Goal: Task Accomplishment & Management: Manage account settings

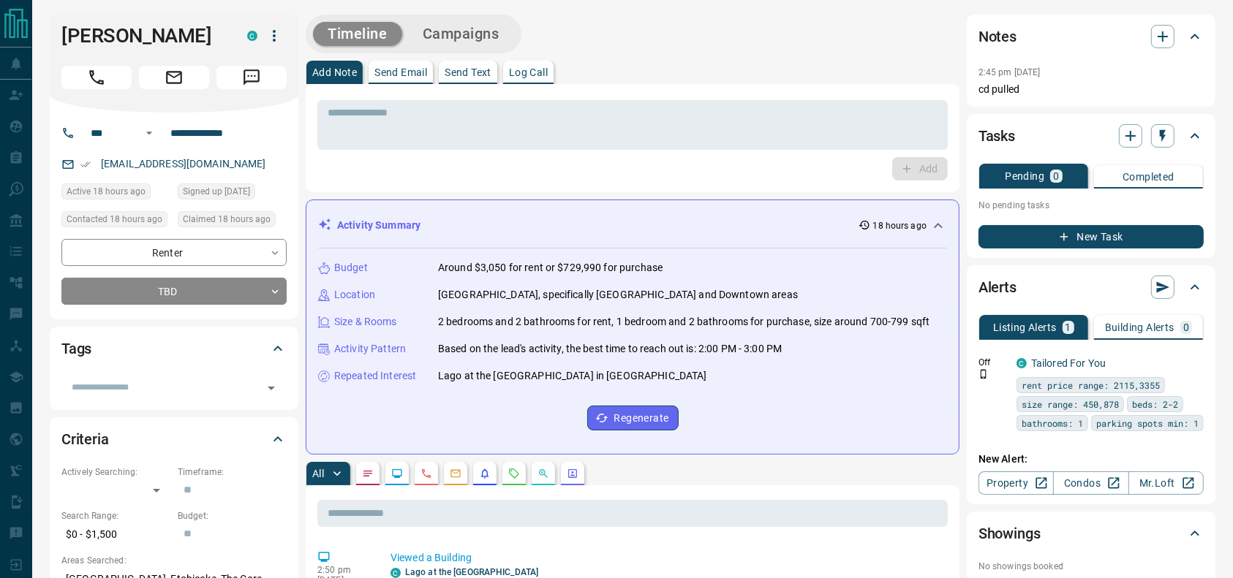
click at [99, 60] on div at bounding box center [173, 74] width 225 height 29
click at [87, 73] on icon "Call" at bounding box center [96, 77] width 19 height 19
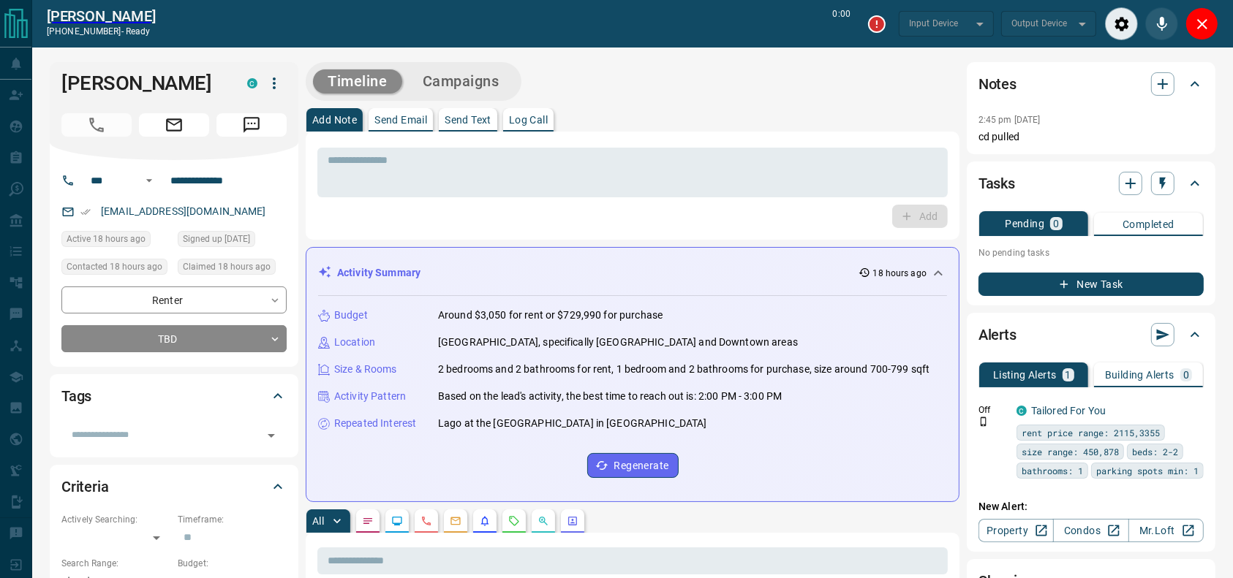
click at [847, 108] on div "Add Note Send Email Send Text Log Call" at bounding box center [633, 119] width 654 height 23
type input "*******"
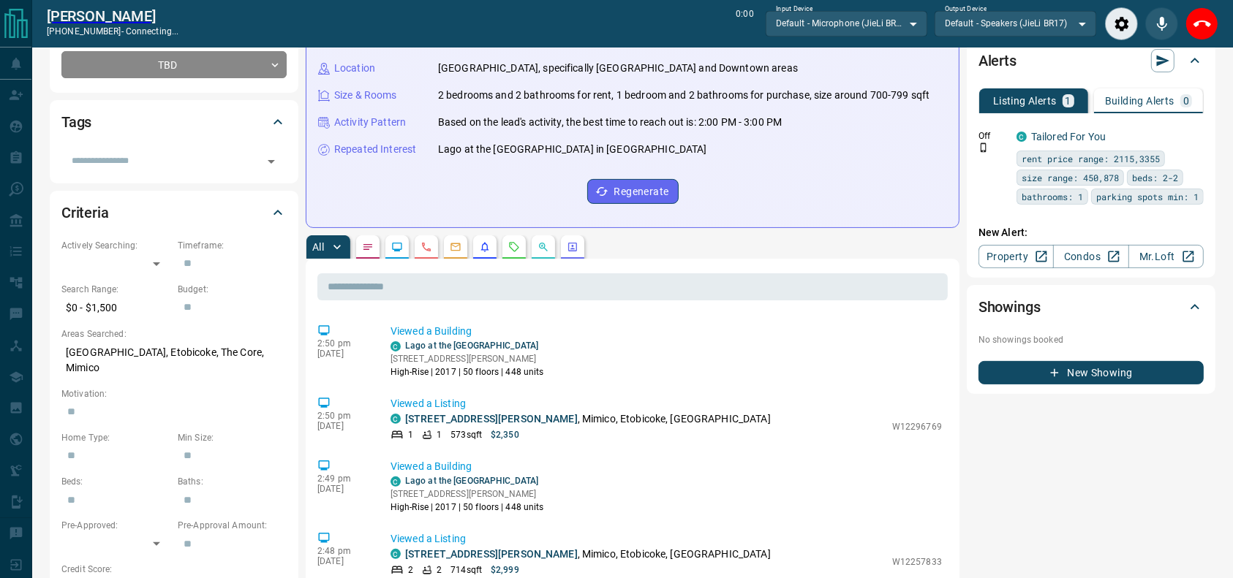
scroll to position [275, 0]
click at [523, 237] on div "All" at bounding box center [633, 246] width 654 height 23
click at [523, 238] on button "button" at bounding box center [513, 246] width 23 height 23
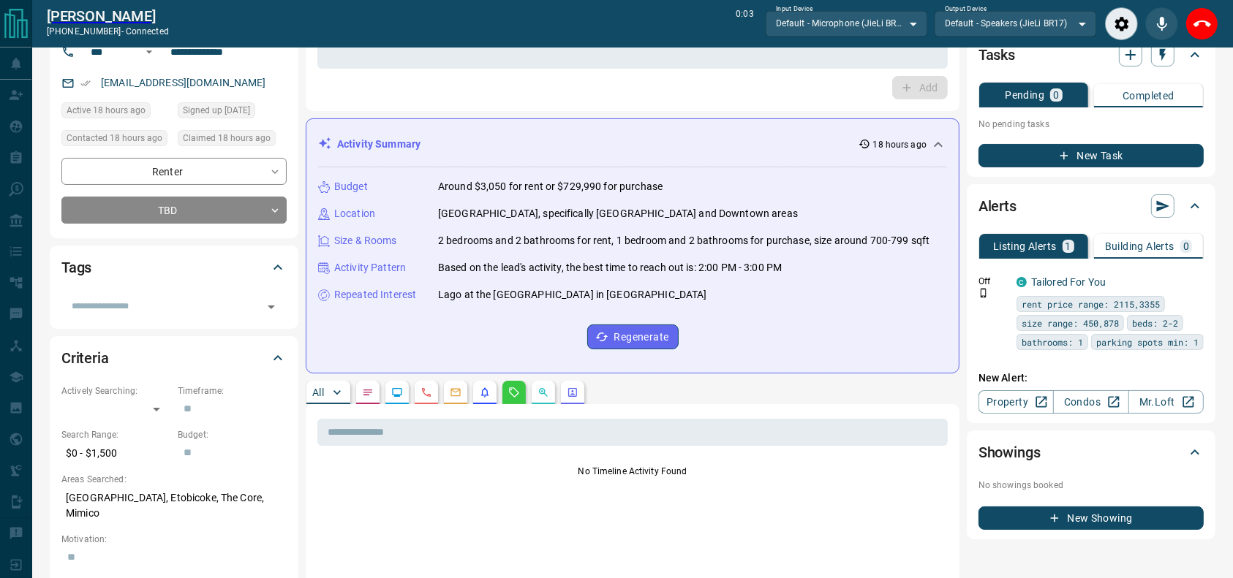
scroll to position [0, 0]
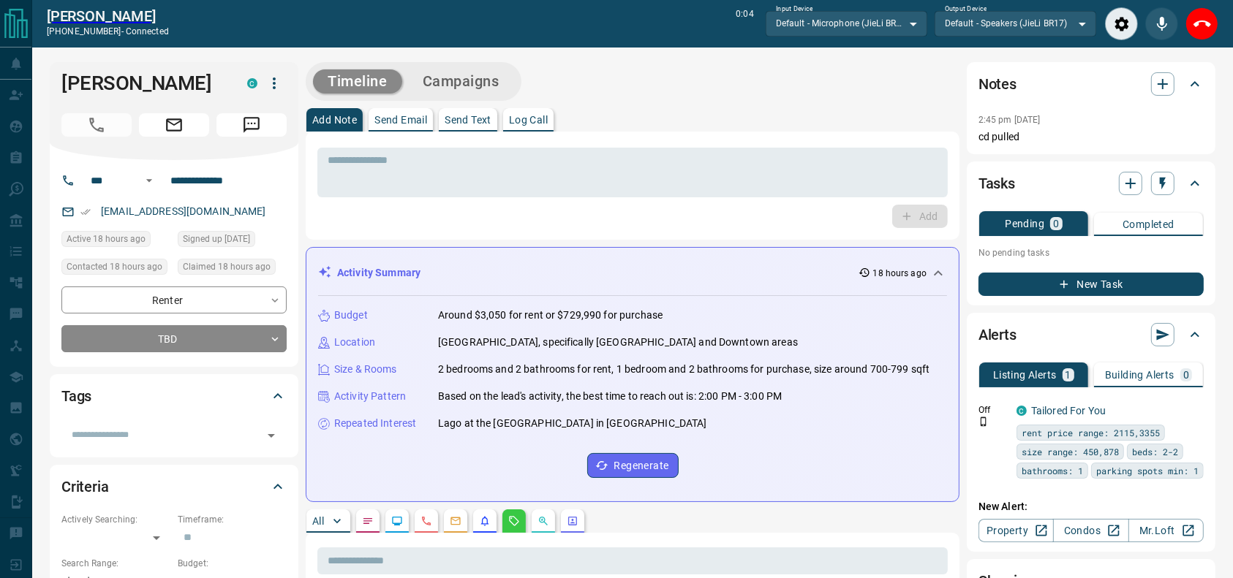
click at [1190, 20] on button "End Call" at bounding box center [1201, 23] width 33 height 33
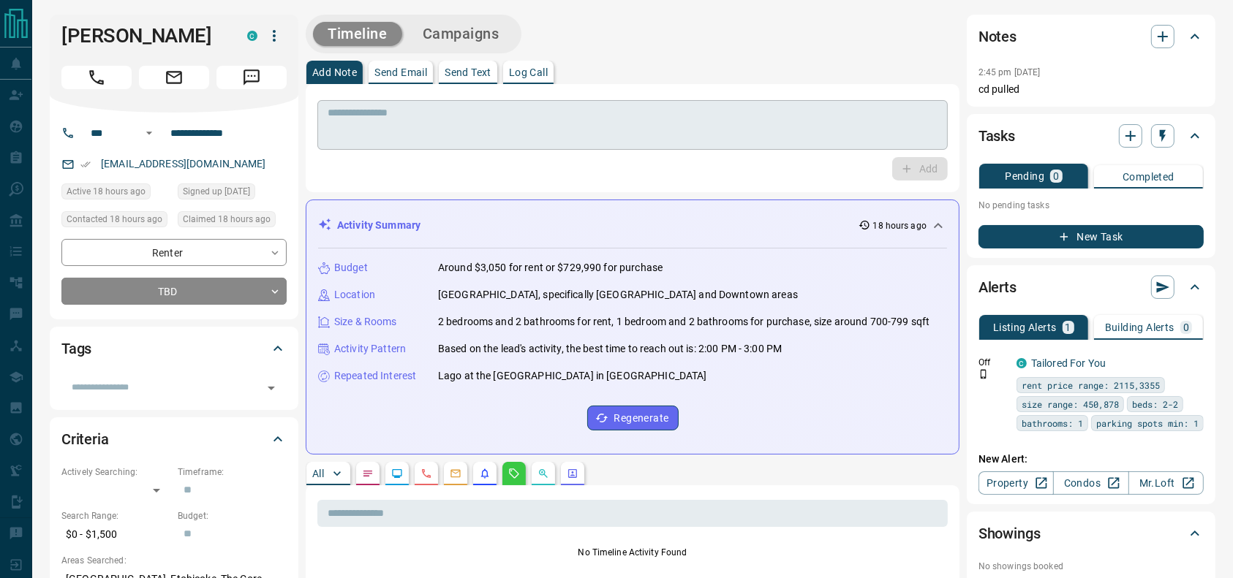
click at [792, 137] on textarea at bounding box center [633, 125] width 610 height 37
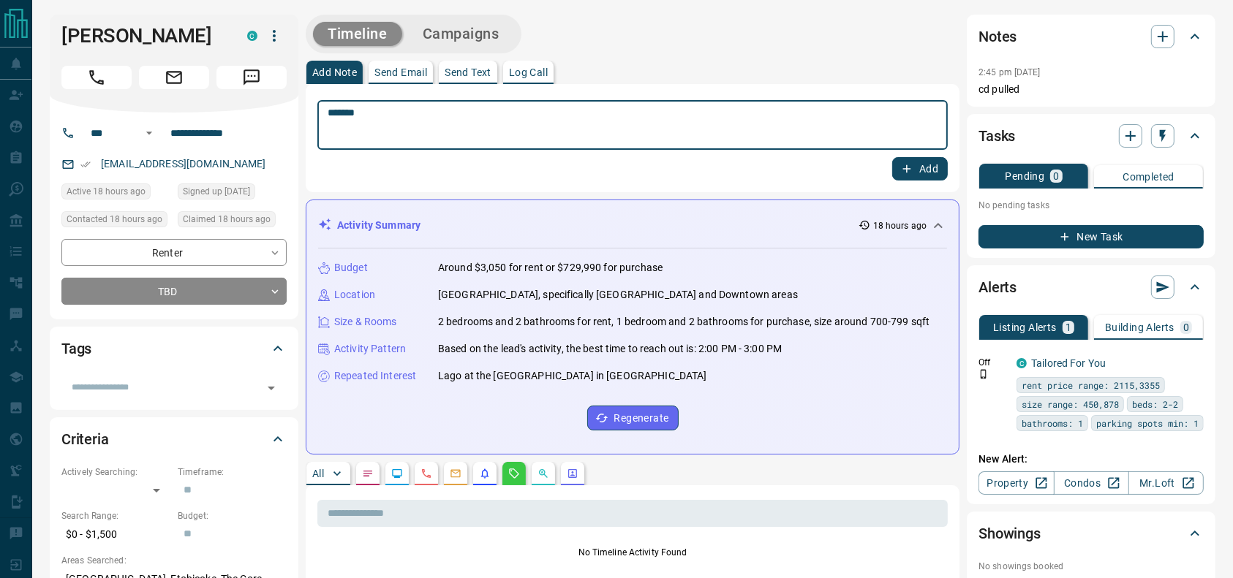
type textarea "********"
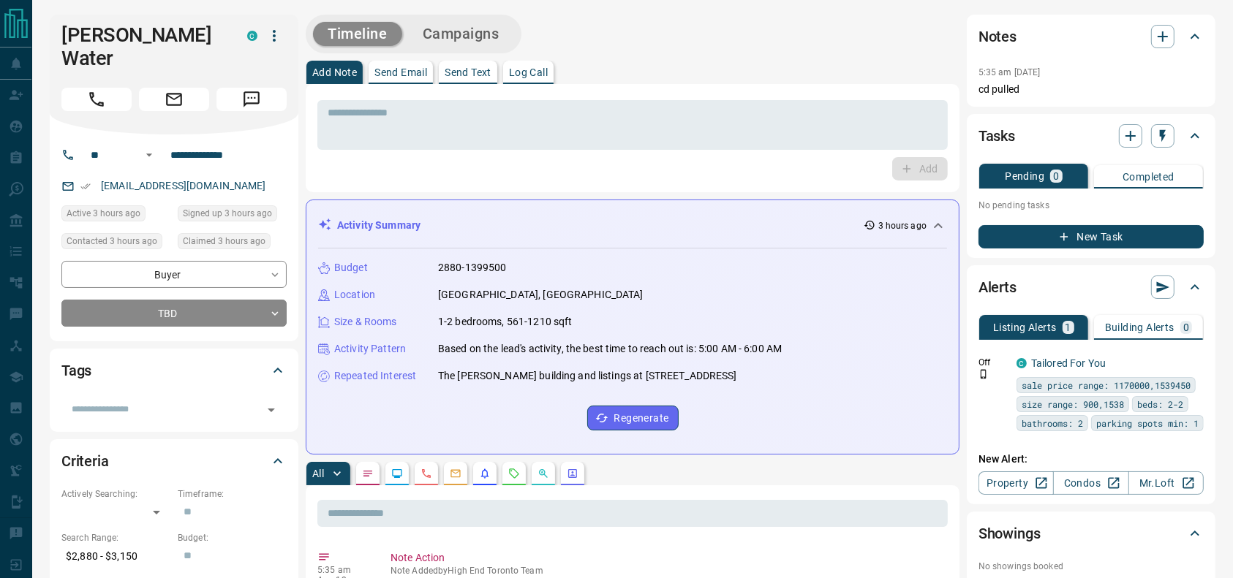
click at [711, 27] on div "Timeline Campaigns" at bounding box center [633, 34] width 654 height 39
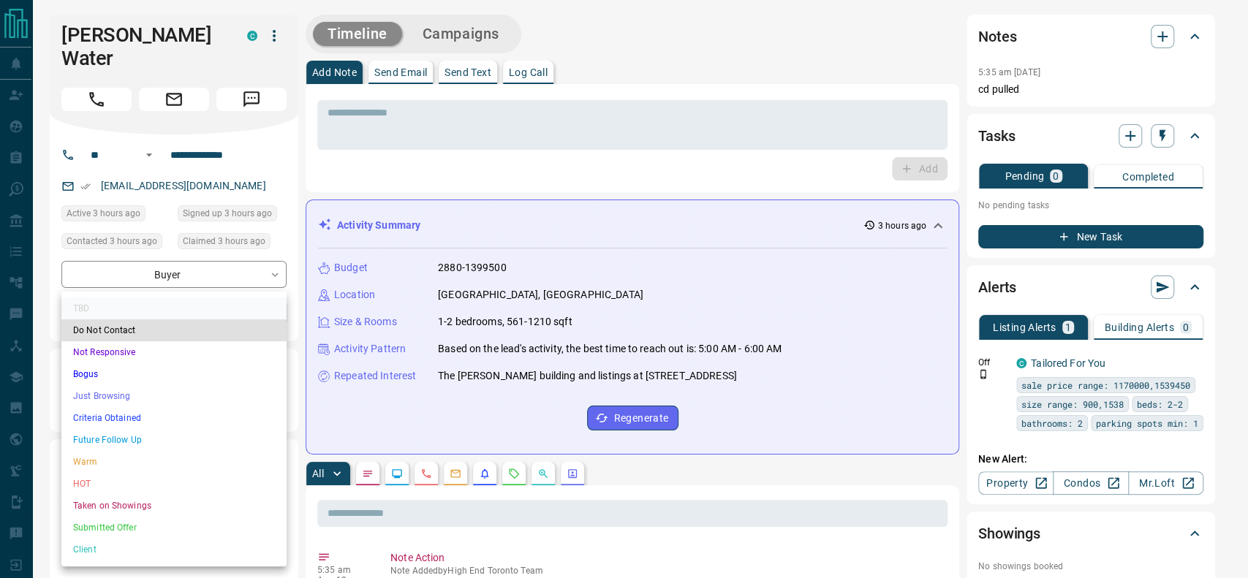
click at [88, 418] on li "Criteria Obtained" at bounding box center [173, 418] width 225 height 22
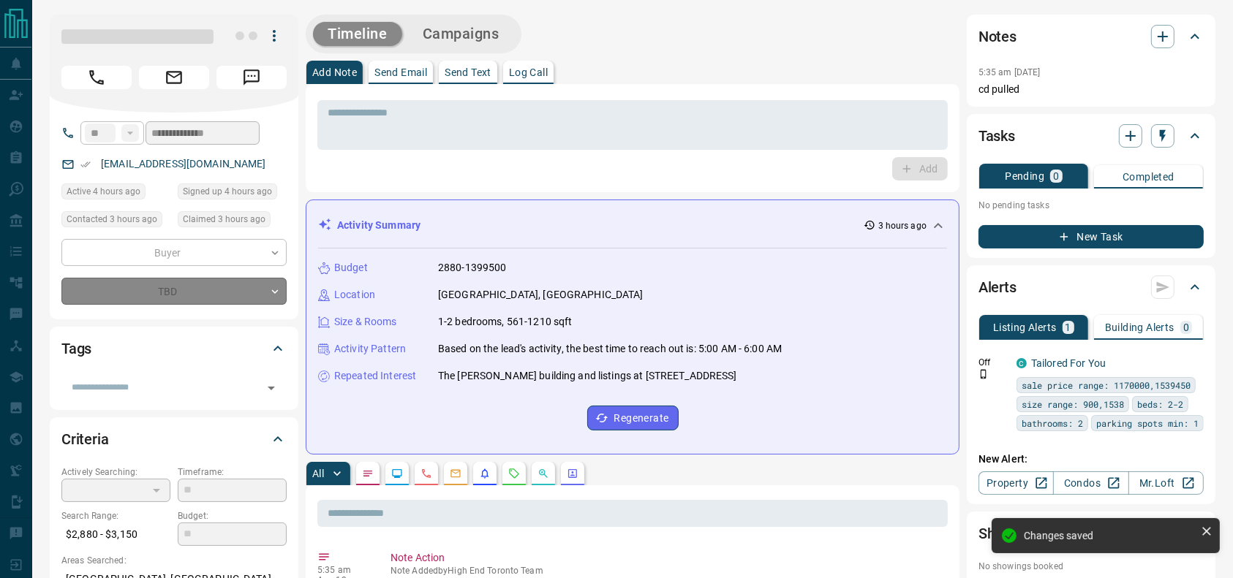
click at [601, 170] on div "Add" at bounding box center [632, 168] width 630 height 23
type input "*"
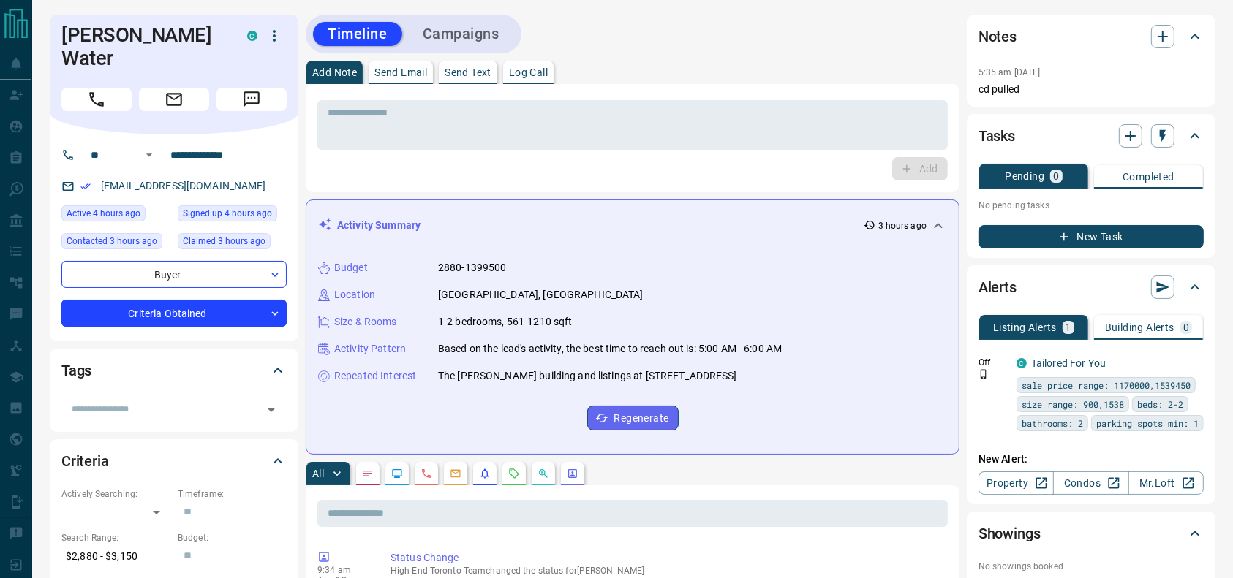
click at [725, 70] on div "Add Note Send Email Send Text Log Call" at bounding box center [633, 72] width 654 height 23
click at [655, 31] on div "Timeline Campaigns" at bounding box center [633, 34] width 654 height 39
click at [639, 51] on div "Timeline Campaigns" at bounding box center [633, 34] width 654 height 39
click at [115, 88] on button "Call" at bounding box center [96, 99] width 70 height 23
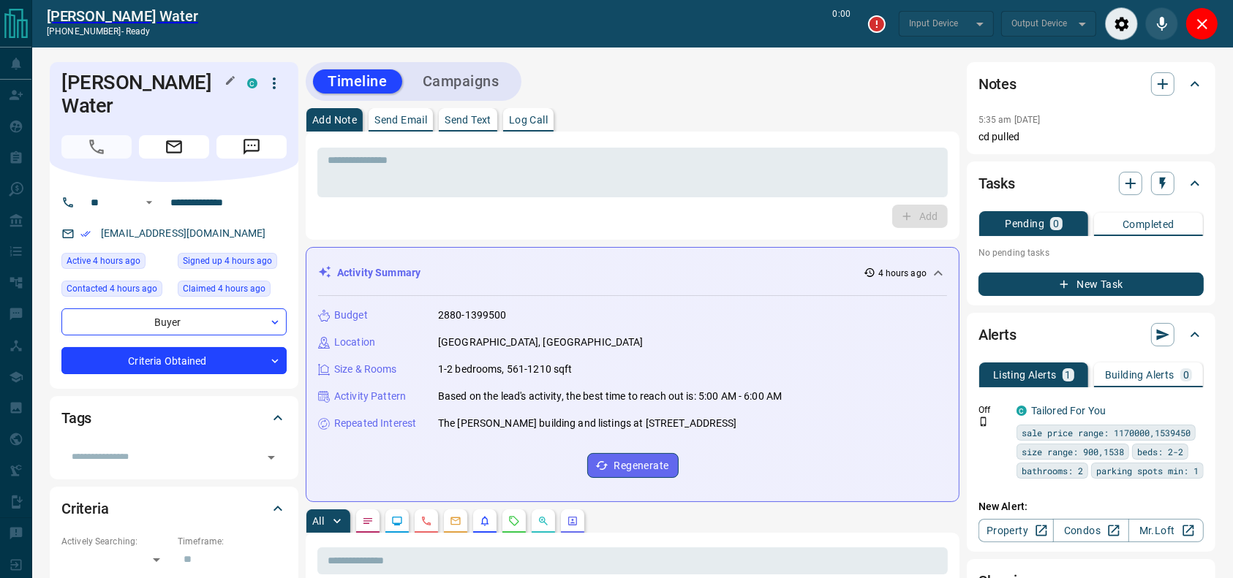
type input "*******"
drag, startPoint x: 1205, startPoint y: 20, endPoint x: 1074, endPoint y: 45, distance: 133.2
click at [1205, 20] on icon "End Call" at bounding box center [1202, 24] width 18 height 18
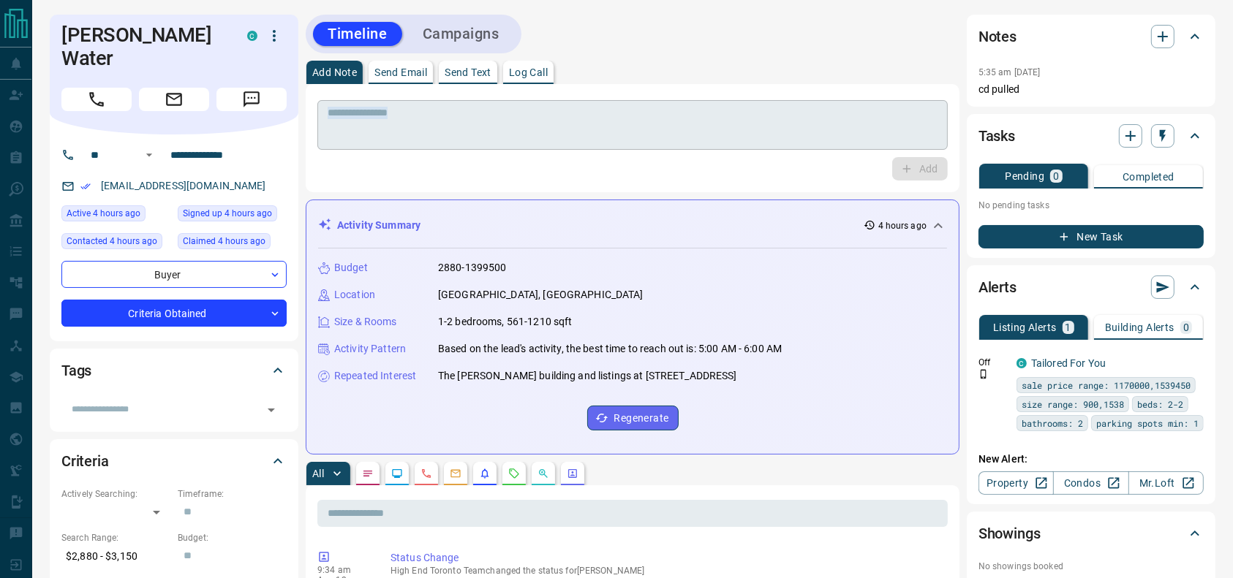
drag, startPoint x: 776, startPoint y: 140, endPoint x: 776, endPoint y: 130, distance: 9.5
click at [776, 137] on div "* ​" at bounding box center [632, 125] width 630 height 50
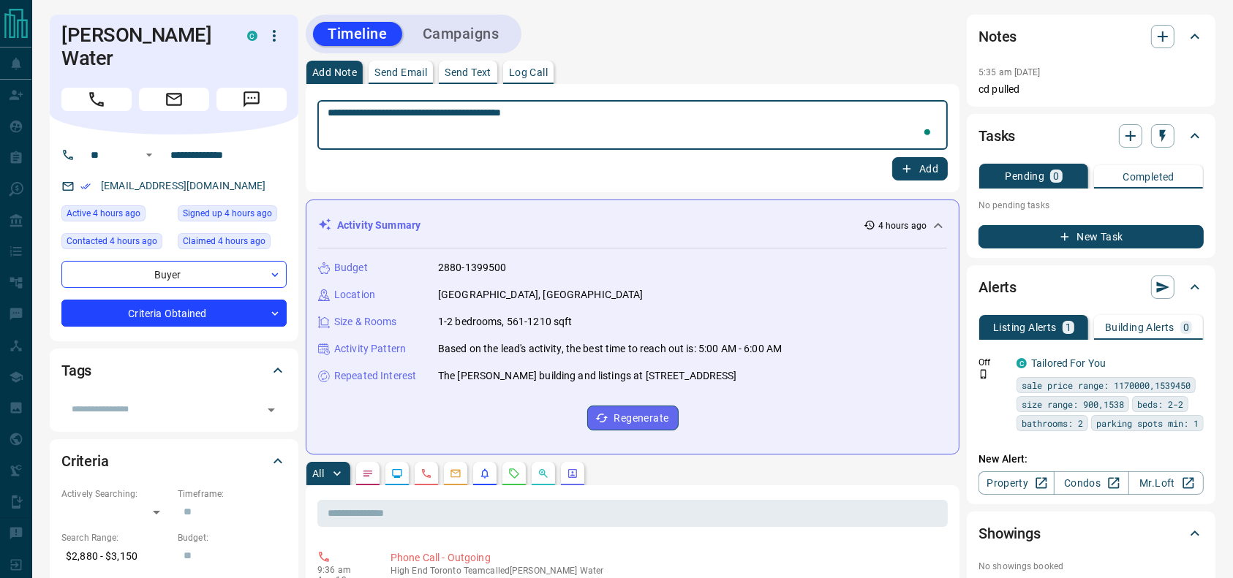
type textarea "**********"
click at [912, 157] on button "Add" at bounding box center [920, 168] width 56 height 23
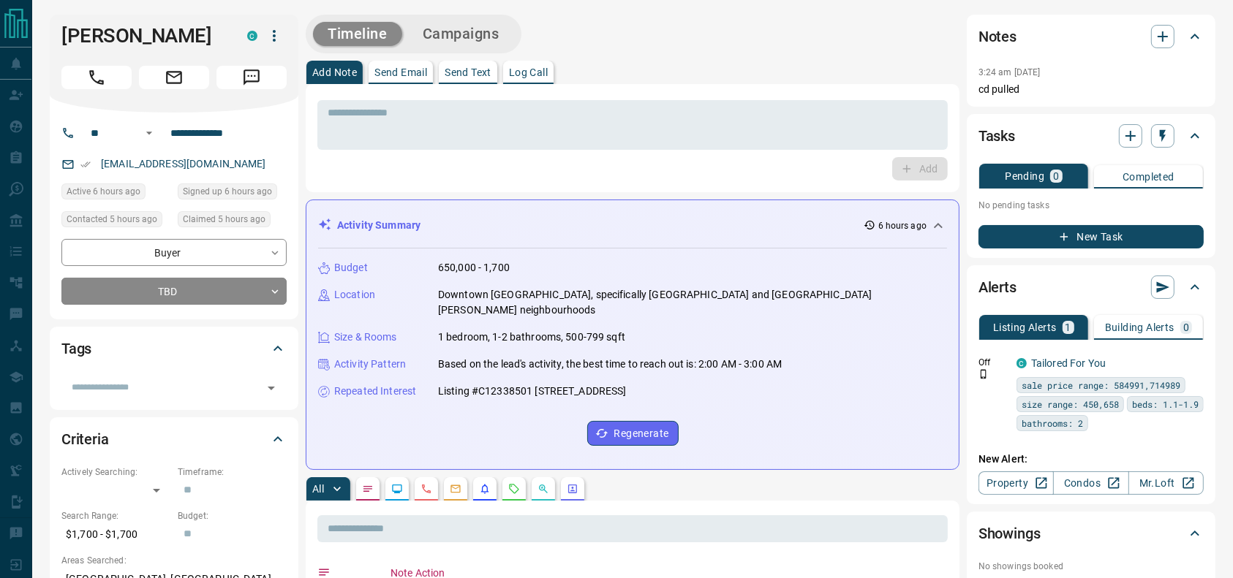
click at [126, 74] on button "Call" at bounding box center [96, 77] width 70 height 23
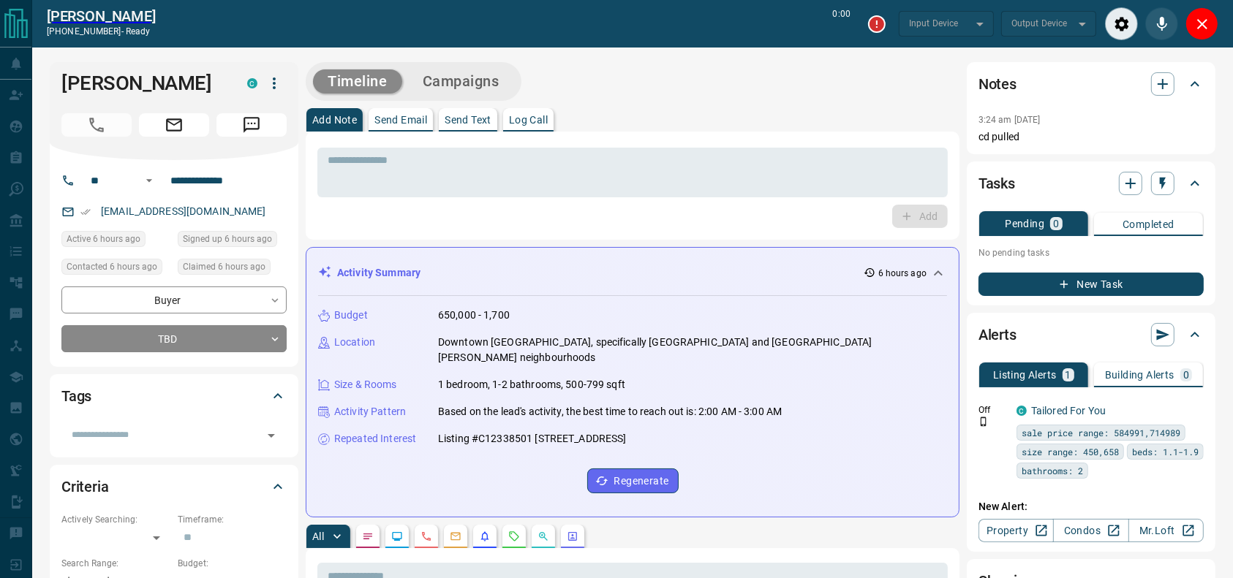
click at [722, 111] on div "Add Note Send Email Send Text Log Call" at bounding box center [633, 119] width 654 height 23
type input "*******"
click at [654, 115] on div "Add Note Send Email Send Text Log Call" at bounding box center [633, 119] width 654 height 23
click at [679, 115] on div "Add Note Send Email Send Text Log Call" at bounding box center [633, 119] width 654 height 23
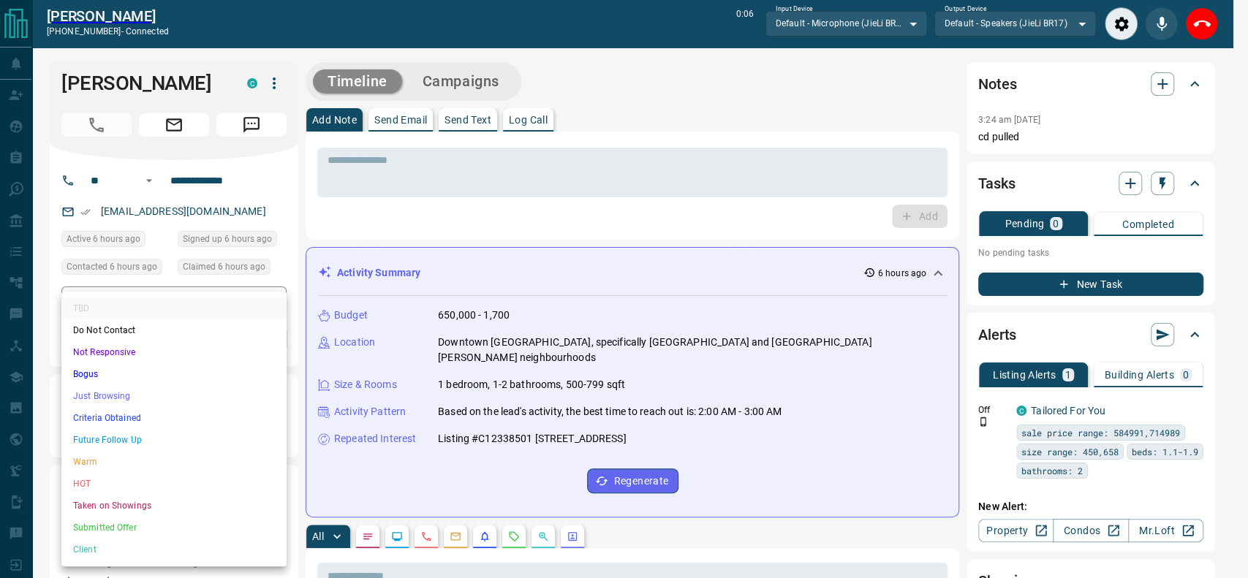
click at [129, 409] on ul "TBD Do Not Contact Not Responsive Bogus Just Browsing Criteria Obtained Future …" at bounding box center [173, 429] width 225 height 275
click at [129, 412] on li "Criteria Obtained" at bounding box center [173, 418] width 225 height 22
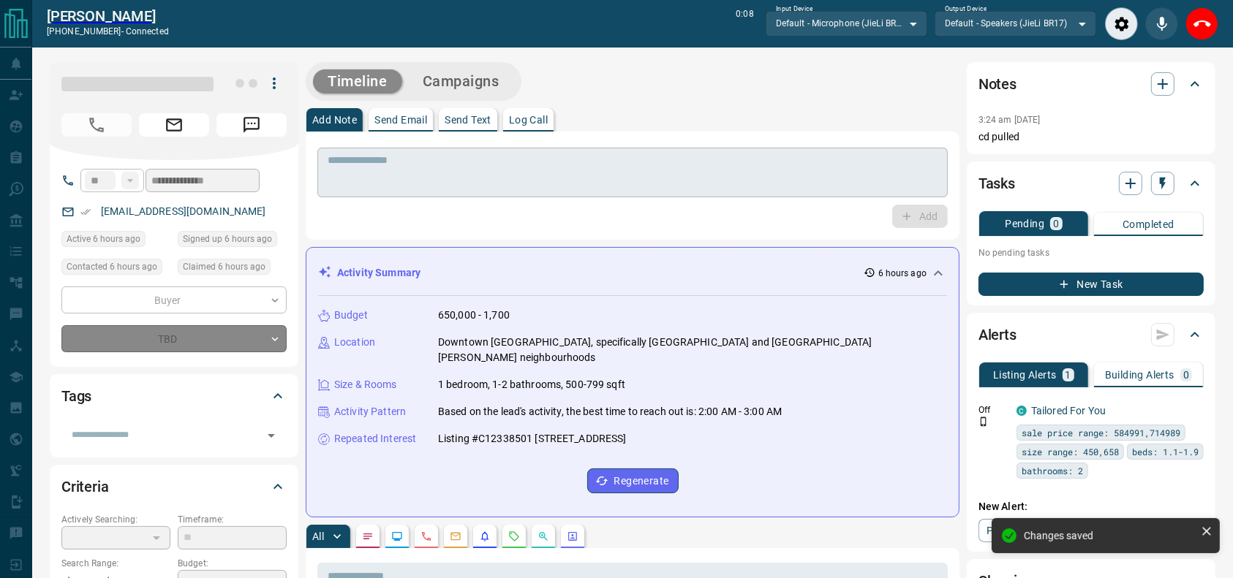
click at [693, 149] on div "* ​" at bounding box center [632, 173] width 630 height 50
type input "*"
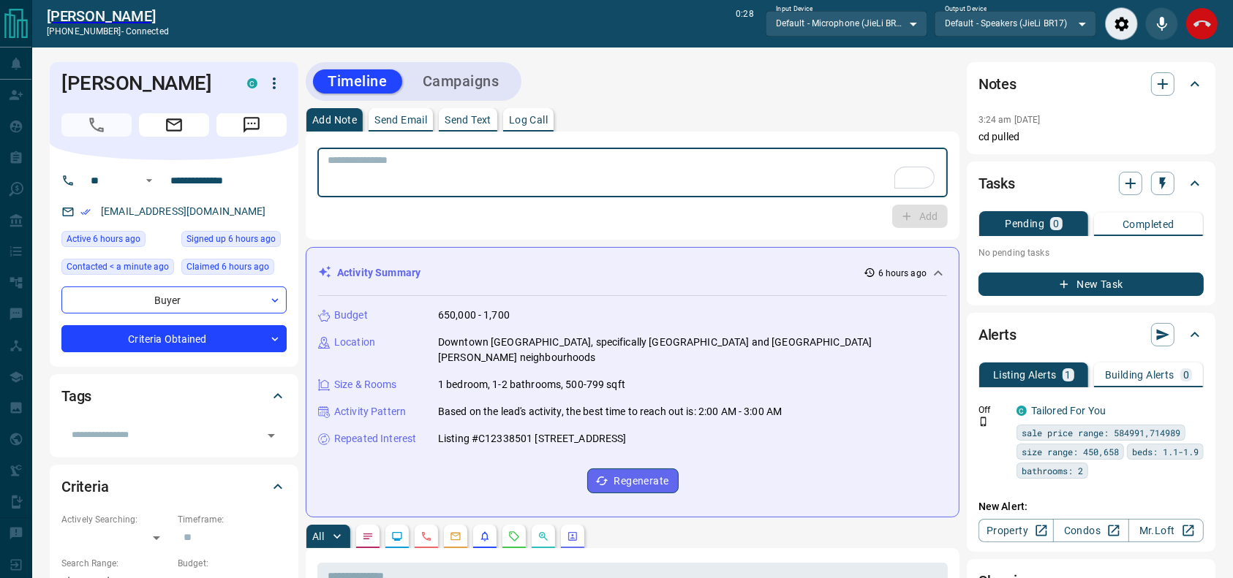
click at [1200, 11] on button "End Call" at bounding box center [1201, 23] width 33 height 33
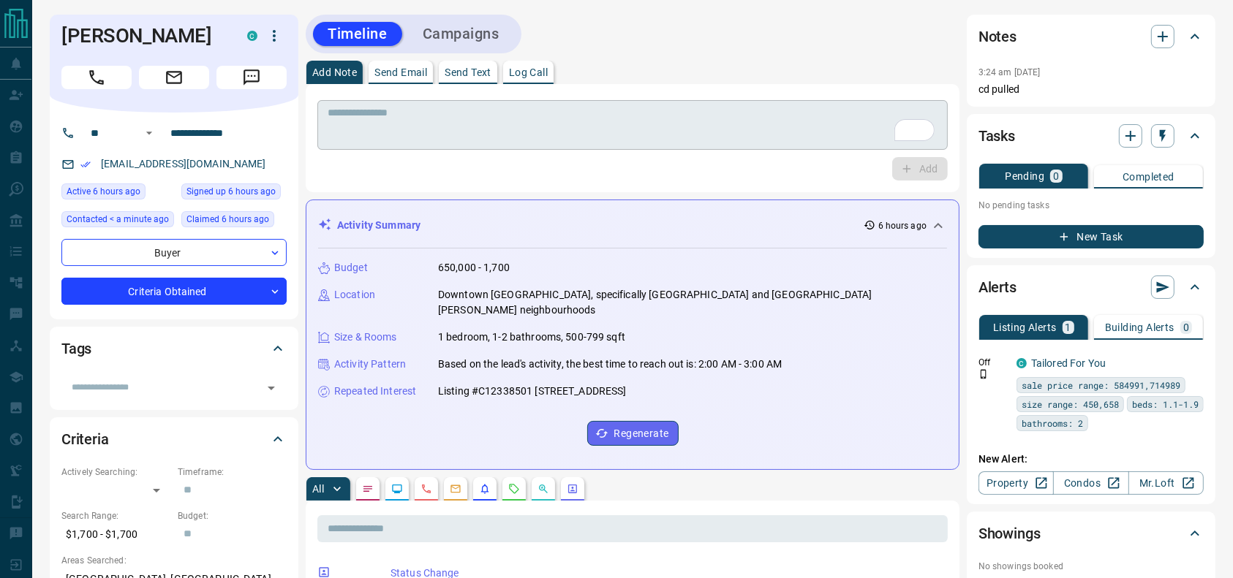
click at [737, 114] on textarea "To enrich screen reader interactions, please activate Accessibility in Grammarl…" at bounding box center [633, 125] width 610 height 37
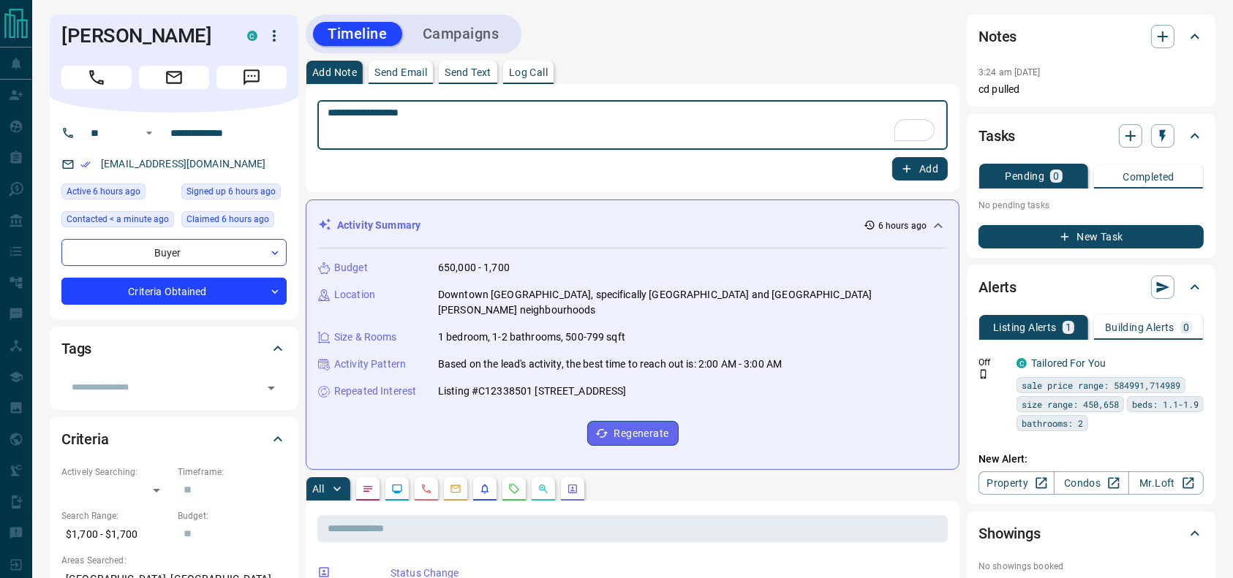
type textarea "**********"
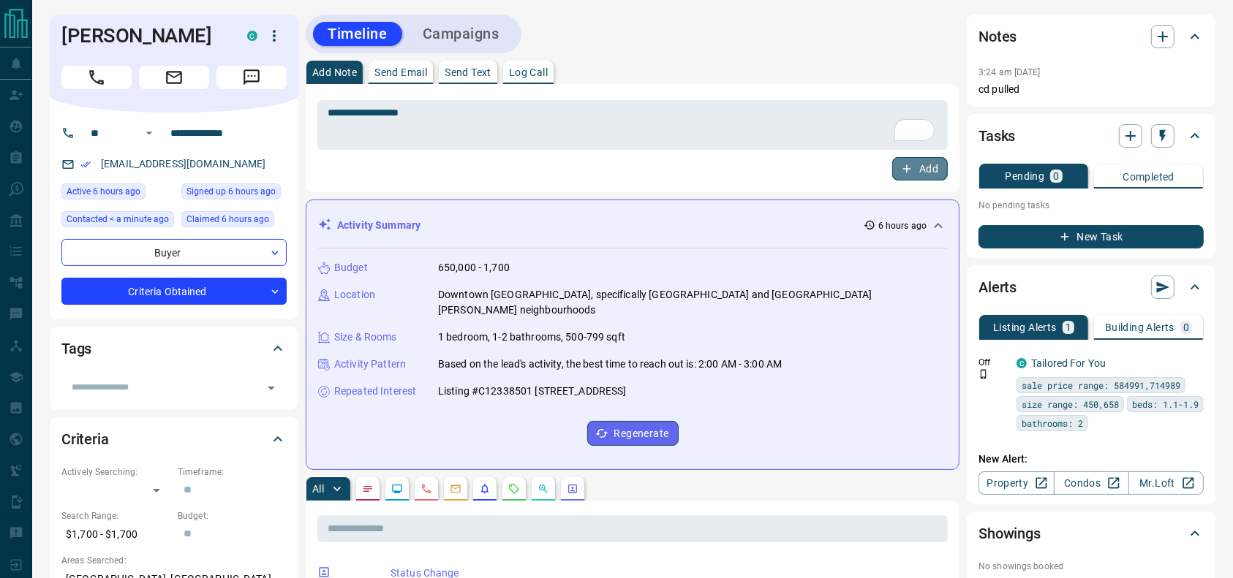
click at [927, 164] on button "Add" at bounding box center [920, 168] width 56 height 23
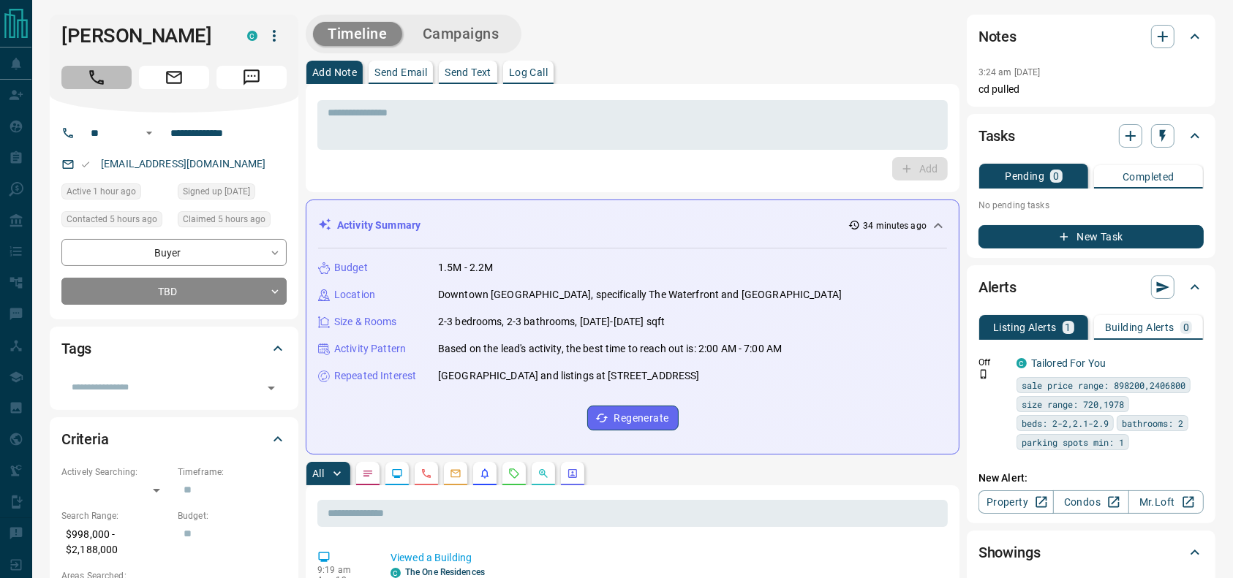
click at [83, 77] on button "Call" at bounding box center [96, 77] width 70 height 23
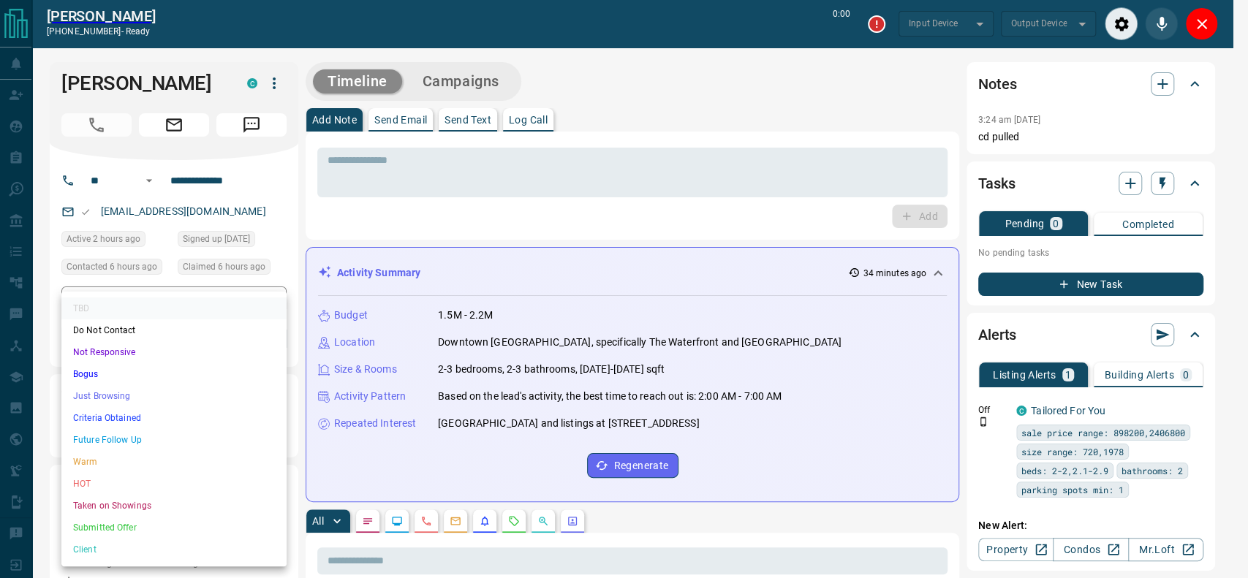
type input "*******"
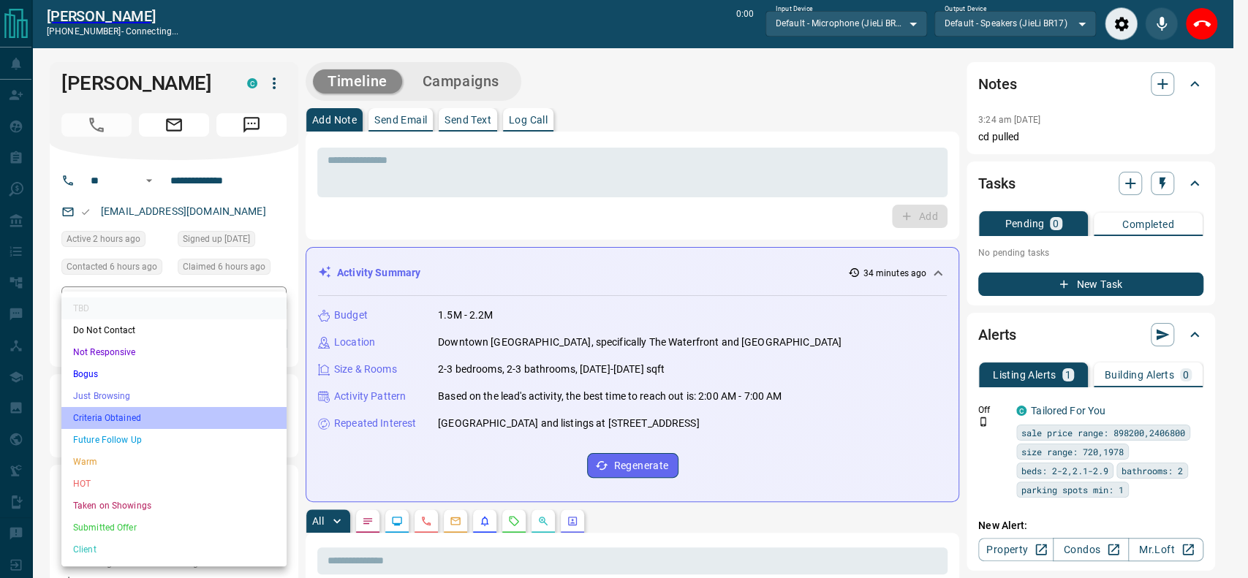
click at [110, 412] on li "Criteria Obtained" at bounding box center [173, 418] width 225 height 22
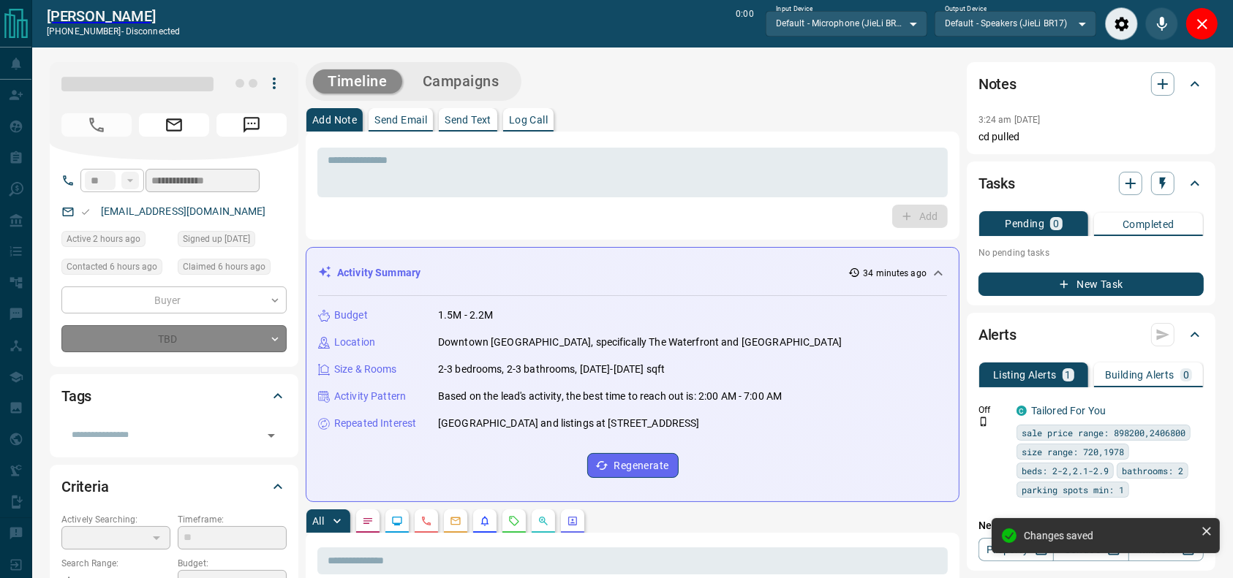
type input "*"
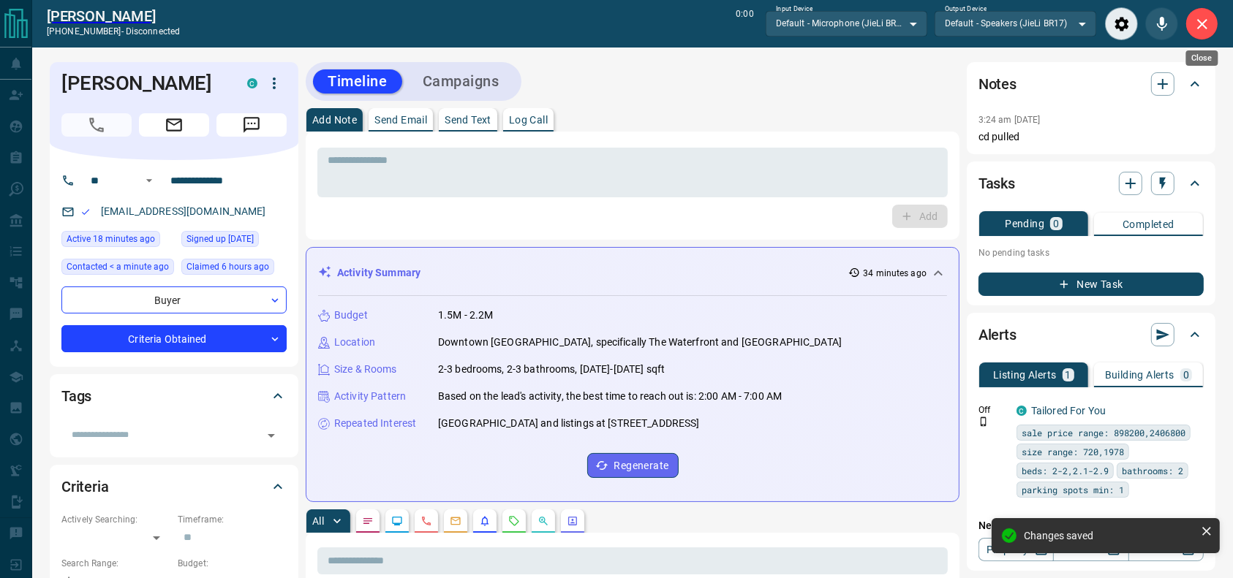
drag, startPoint x: 1213, startPoint y: 16, endPoint x: 1095, endPoint y: 4, distance: 118.3
click at [1213, 18] on button "Close" at bounding box center [1201, 23] width 33 height 33
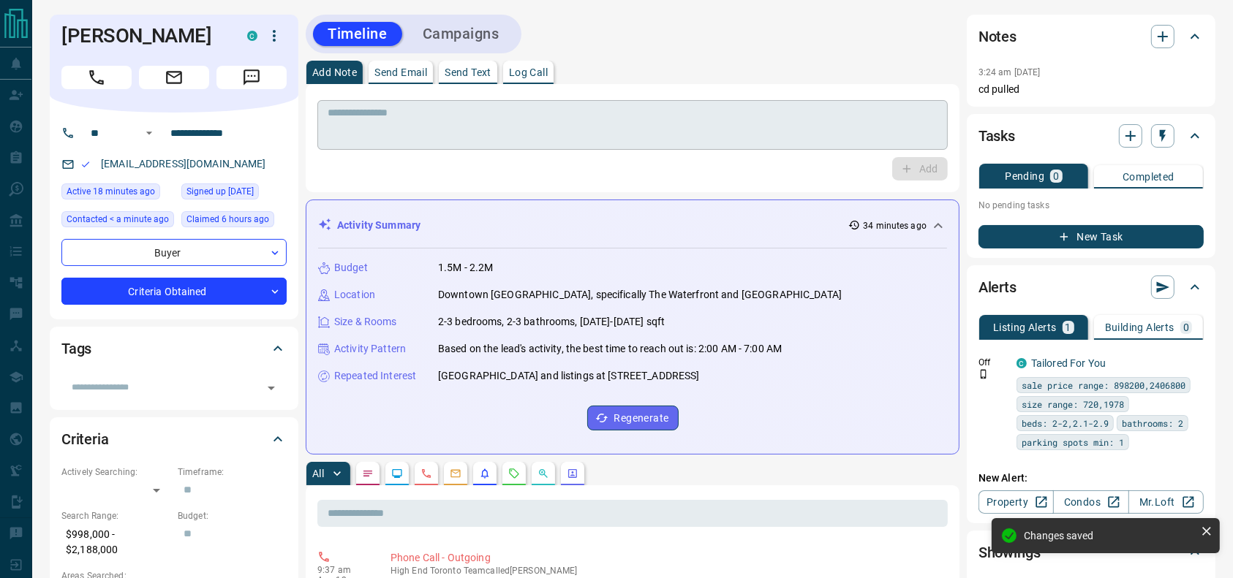
click at [411, 122] on textarea at bounding box center [633, 125] width 610 height 37
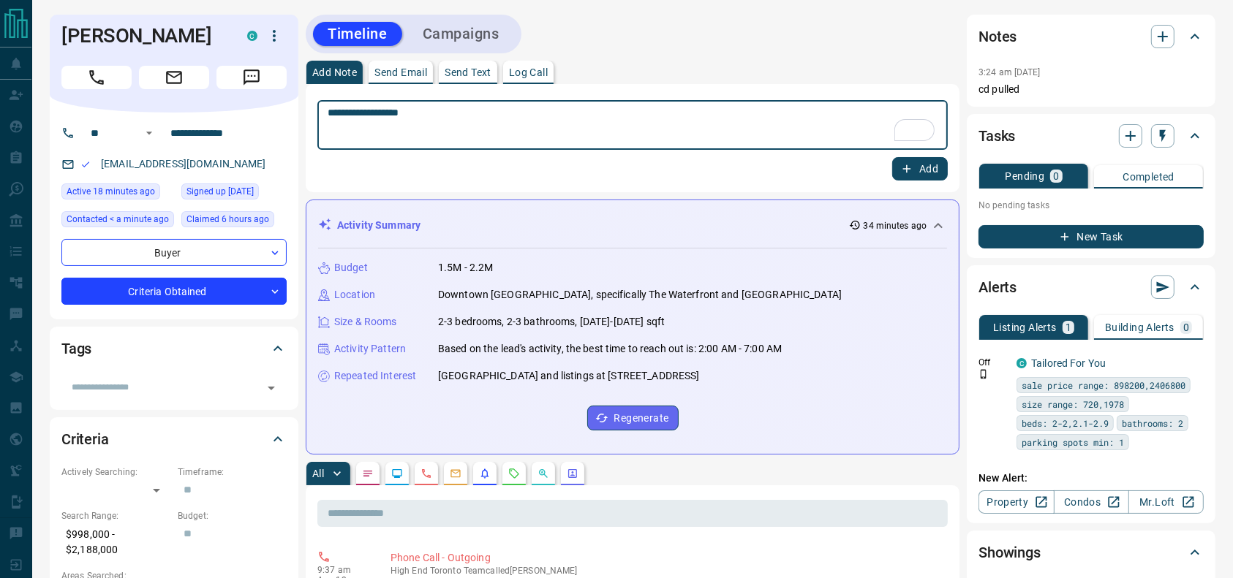
type textarea "**********"
click at [907, 170] on icon "button" at bounding box center [906, 168] width 13 height 13
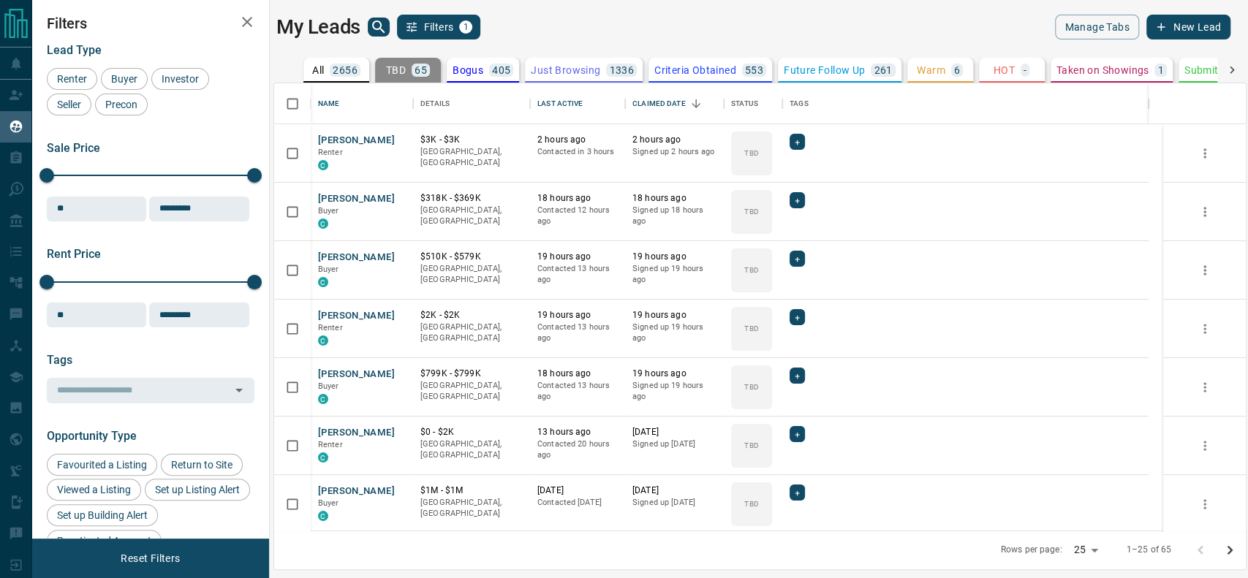
scroll to position [433, 956]
click at [404, 137] on link "Open in New Tab" at bounding box center [396, 139] width 19 height 19
click at [406, 200] on div "[PERSON_NAME] Buyer C" at bounding box center [362, 211] width 88 height 39
click at [399, 196] on icon "Open in New Tab" at bounding box center [396, 198] width 12 height 12
click at [398, 260] on icon "Open in New Tab" at bounding box center [396, 257] width 12 height 12
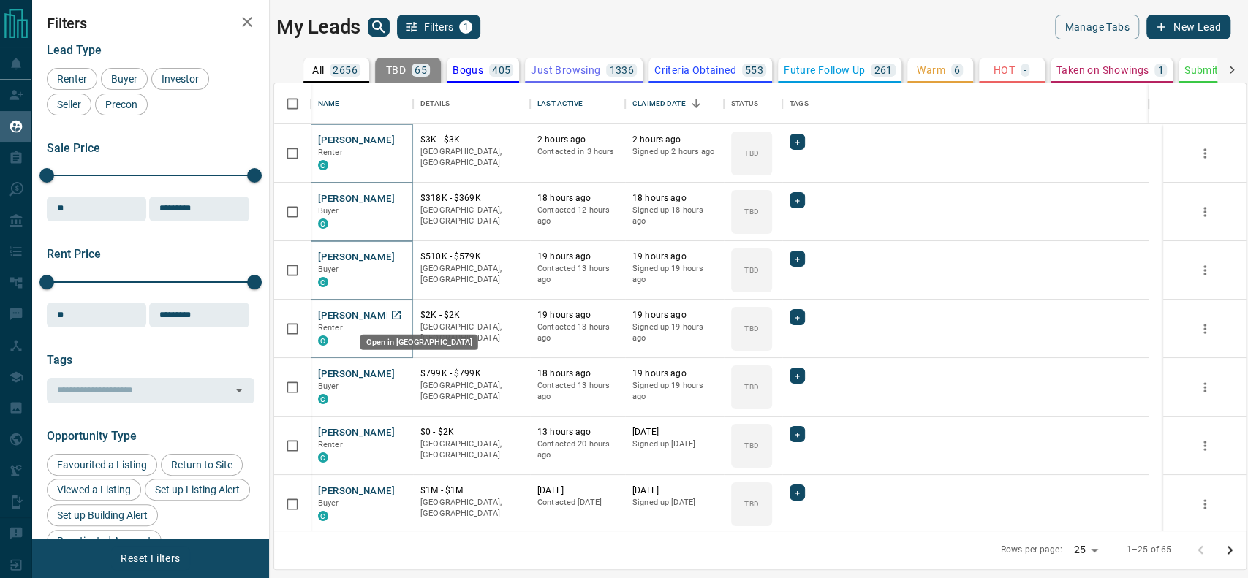
click at [392, 311] on icon "Open in New Tab" at bounding box center [396, 315] width 9 height 9
click at [401, 374] on icon "Open in New Tab" at bounding box center [396, 374] width 12 height 12
click at [397, 431] on icon "Open in New Tab" at bounding box center [396, 432] width 12 height 12
click at [400, 488] on icon "Open in New Tab" at bounding box center [396, 491] width 12 height 12
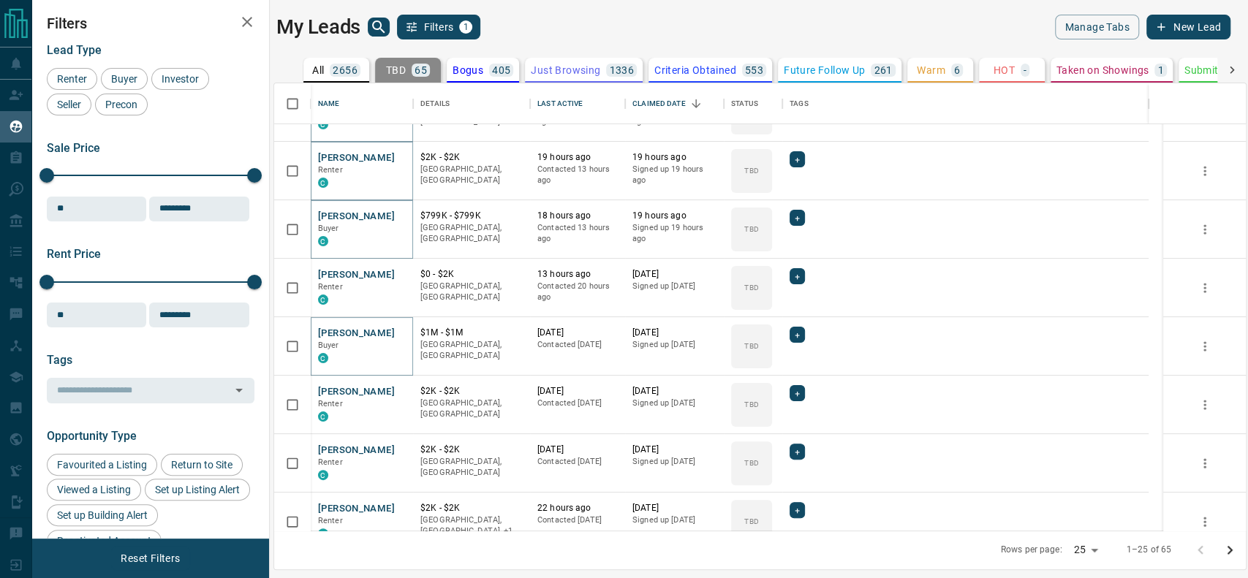
scroll to position [164, 0]
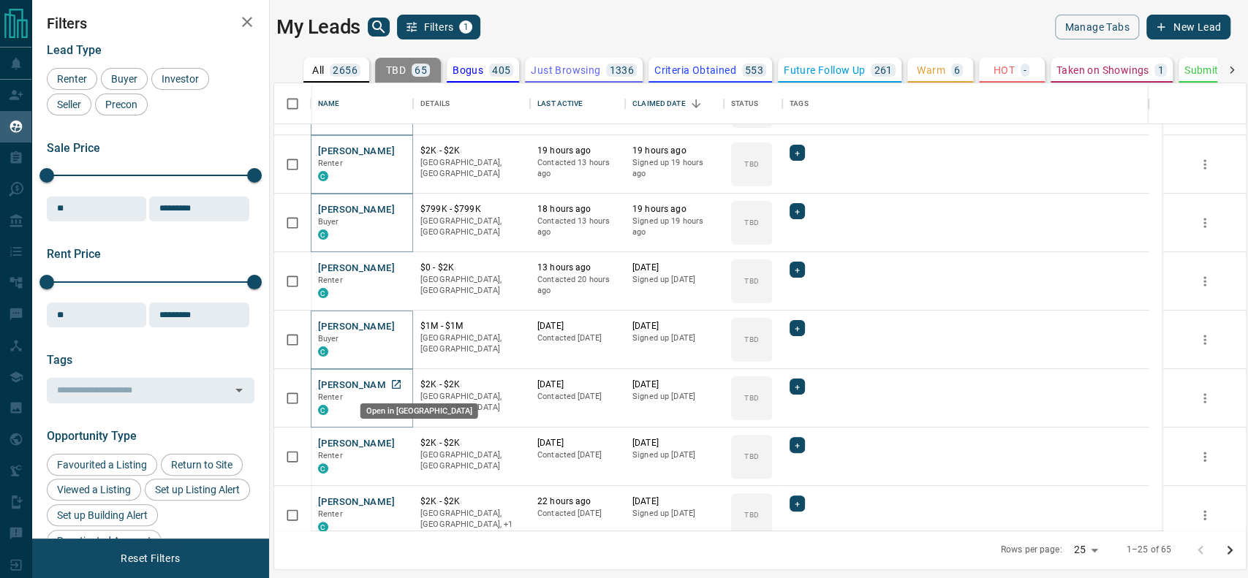
click at [396, 379] on icon "Open in New Tab" at bounding box center [396, 385] width 12 height 12
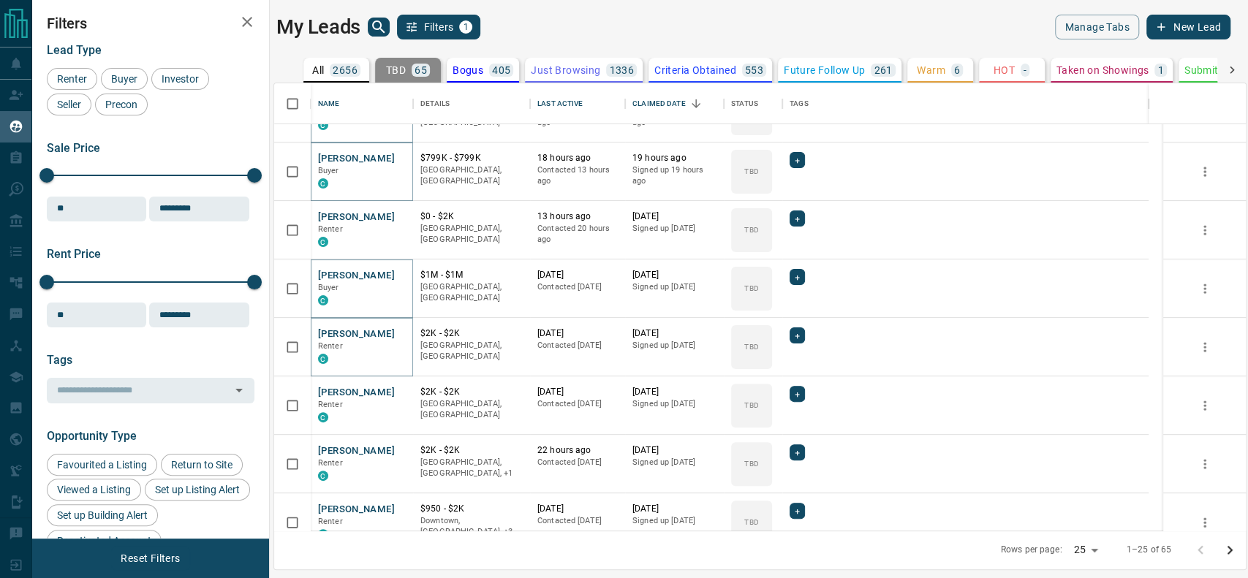
scroll to position [261, 0]
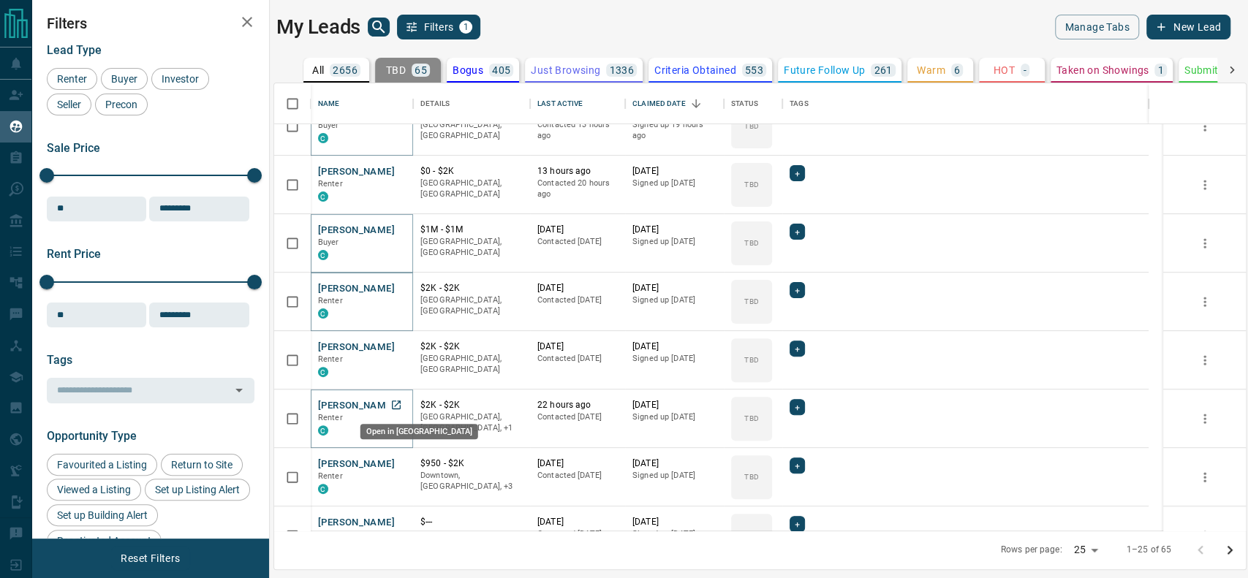
click at [395, 408] on icon "Open in New Tab" at bounding box center [396, 405] width 12 height 12
click at [398, 464] on icon "Open in New Tab" at bounding box center [396, 464] width 12 height 12
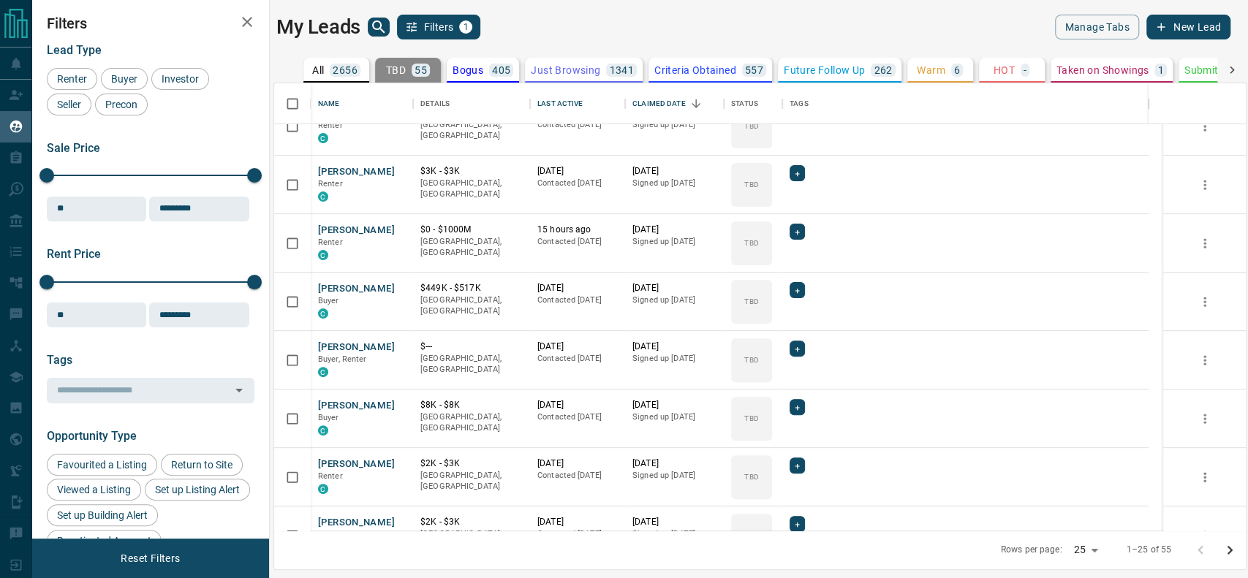
scroll to position [0, 0]
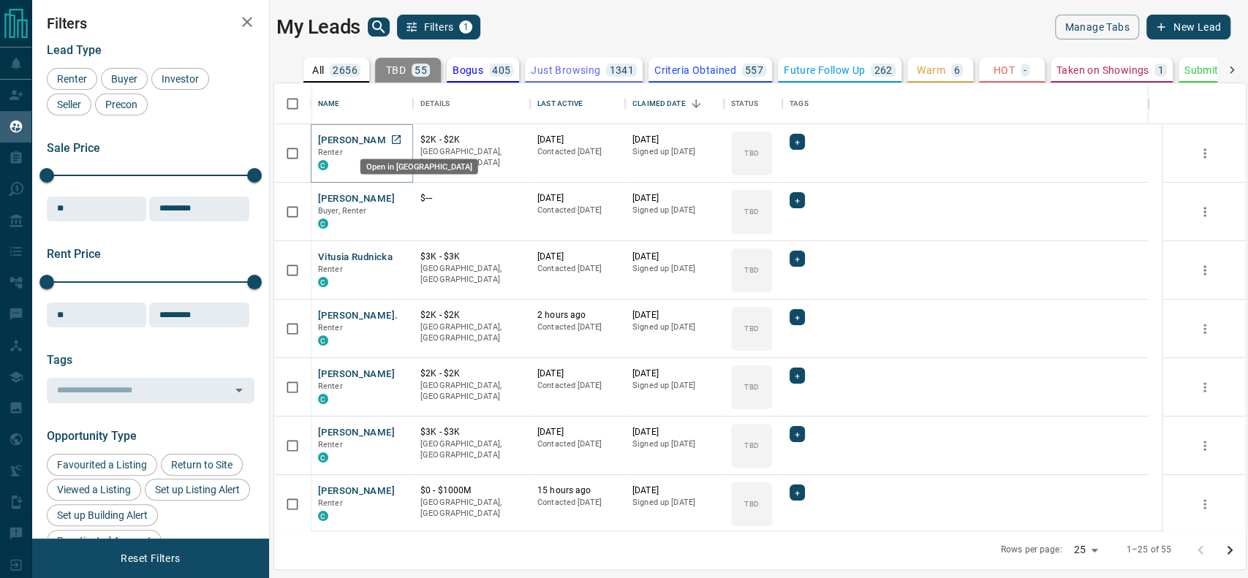
click at [398, 144] on icon "Open in New Tab" at bounding box center [396, 140] width 12 height 12
click at [391, 196] on icon "Open in New Tab" at bounding box center [396, 198] width 12 height 12
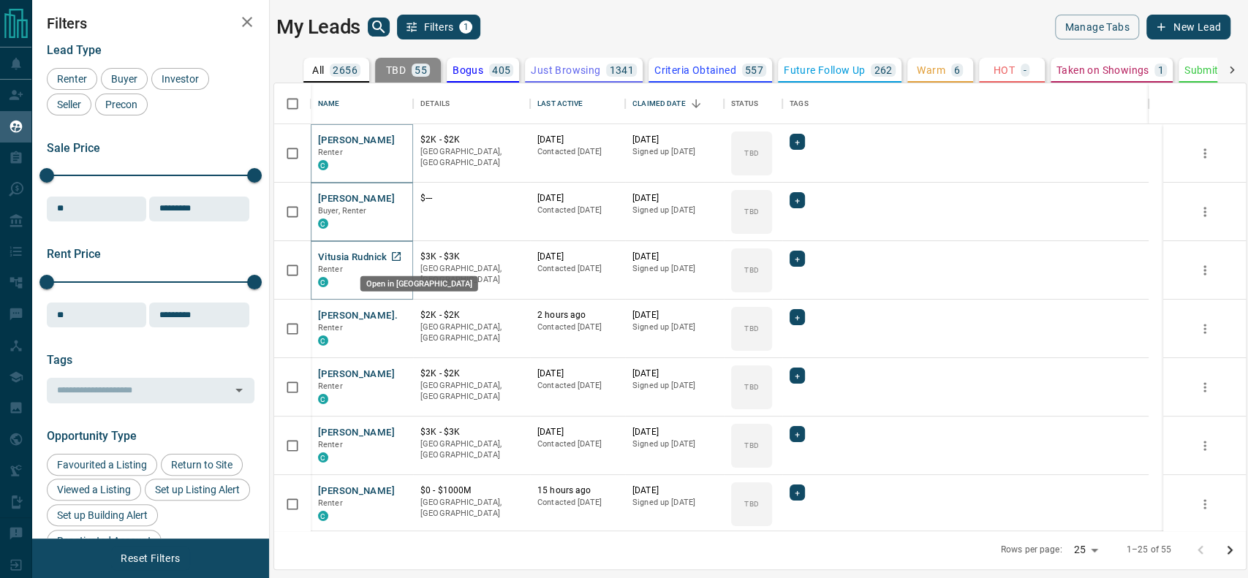
click at [404, 259] on link "Open in New Tab" at bounding box center [396, 256] width 19 height 19
click at [400, 307] on link "Open in New Tab" at bounding box center [396, 315] width 19 height 19
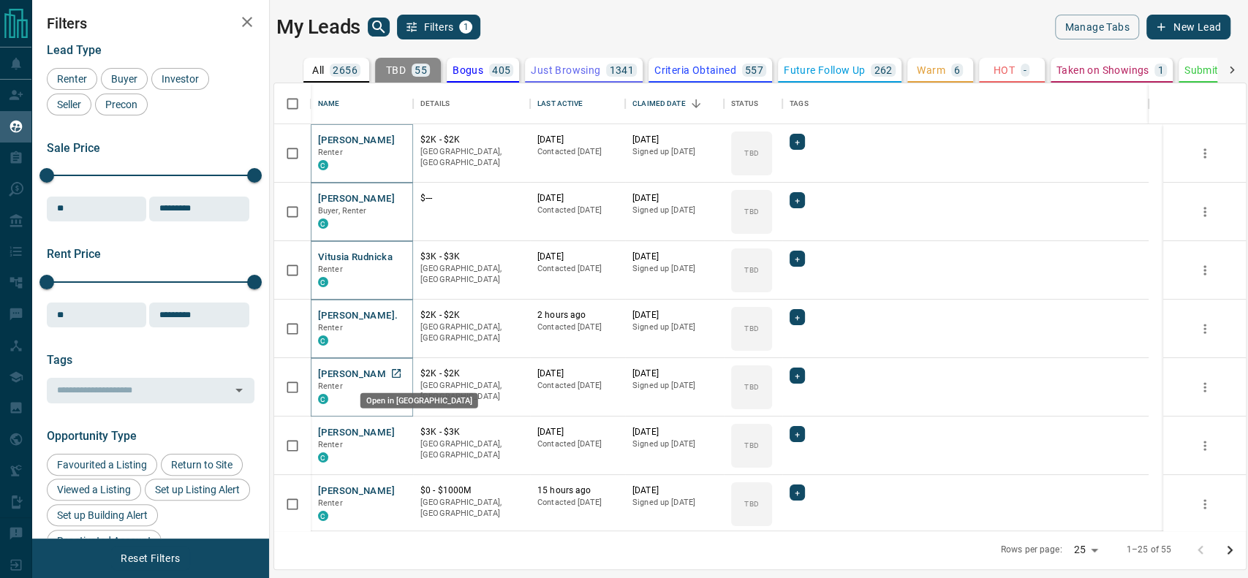
click at [400, 372] on icon "Open in New Tab" at bounding box center [396, 374] width 12 height 12
click at [388, 428] on link "Open in New Tab" at bounding box center [396, 432] width 19 height 19
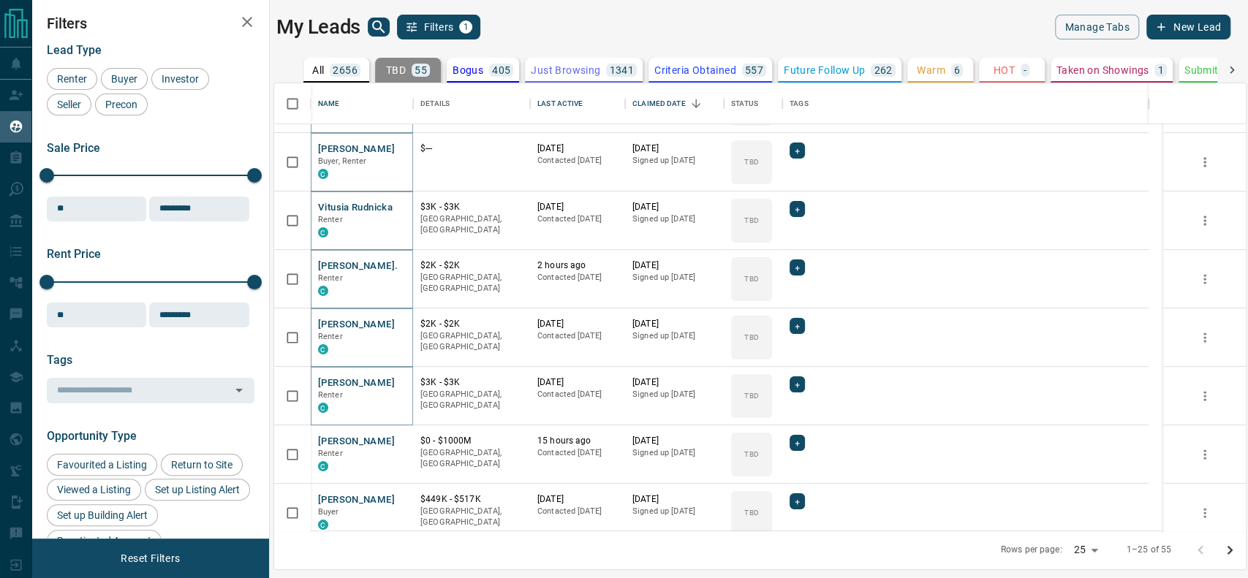
scroll to position [50, 0]
drag, startPoint x: 404, startPoint y: 448, endPoint x: 395, endPoint y: 430, distance: 20.6
click at [395, 431] on link "Open in New Tab" at bounding box center [396, 440] width 19 height 19
click at [393, 498] on icon "Open in New Tab" at bounding box center [396, 499] width 12 height 12
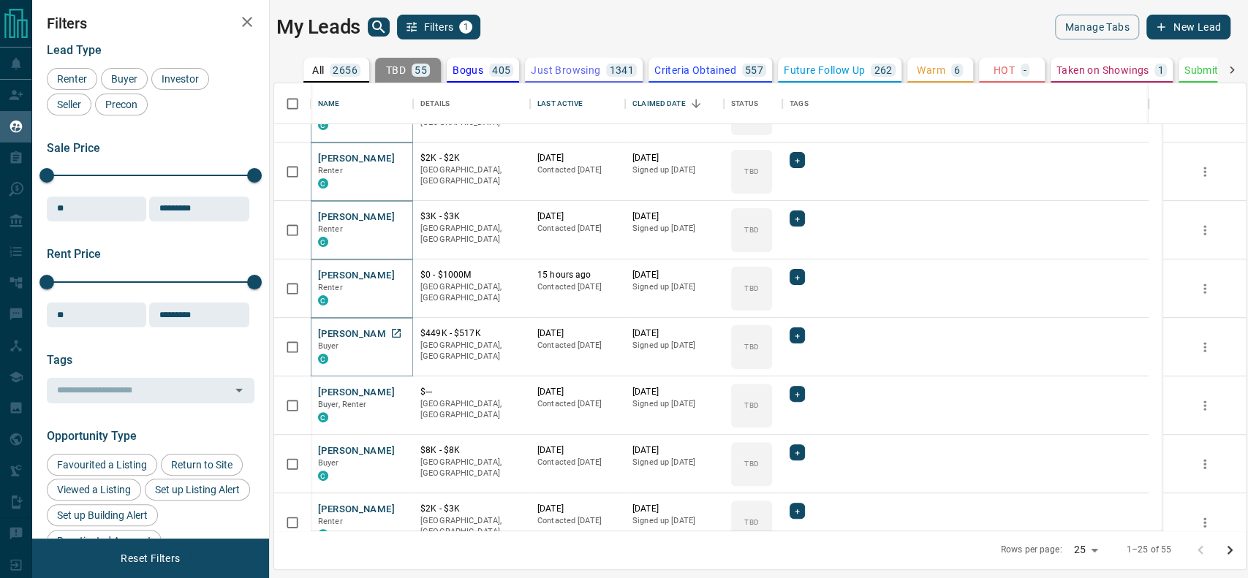
scroll to position [157, 0]
click at [398, 387] on icon "Open in New Tab" at bounding box center [396, 391] width 9 height 9
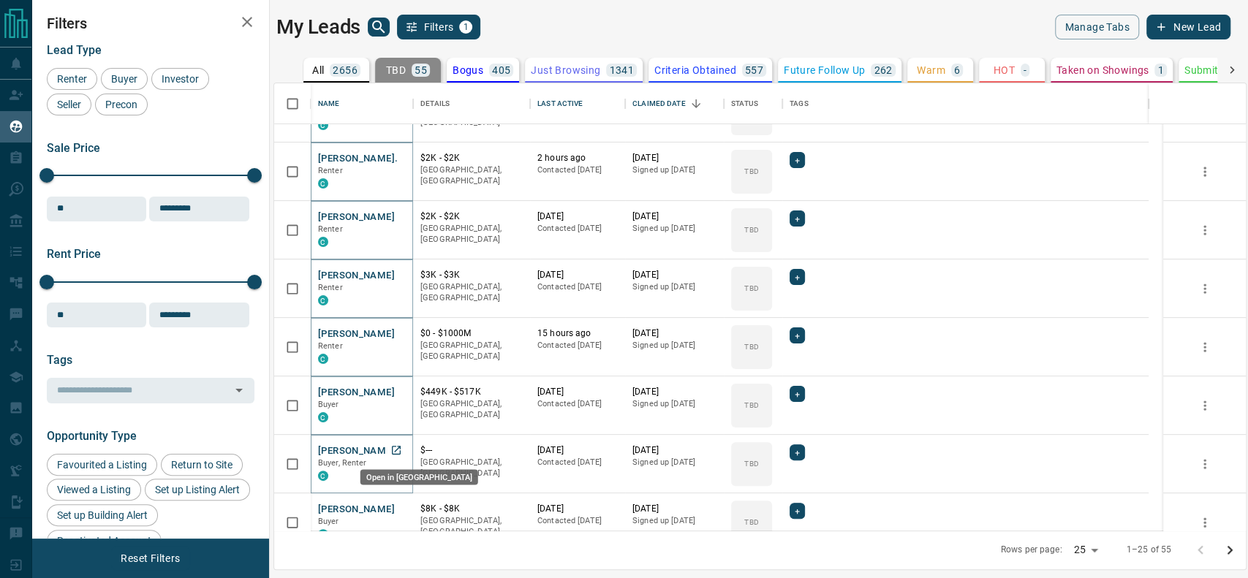
click at [401, 448] on icon "Open in New Tab" at bounding box center [396, 451] width 12 height 12
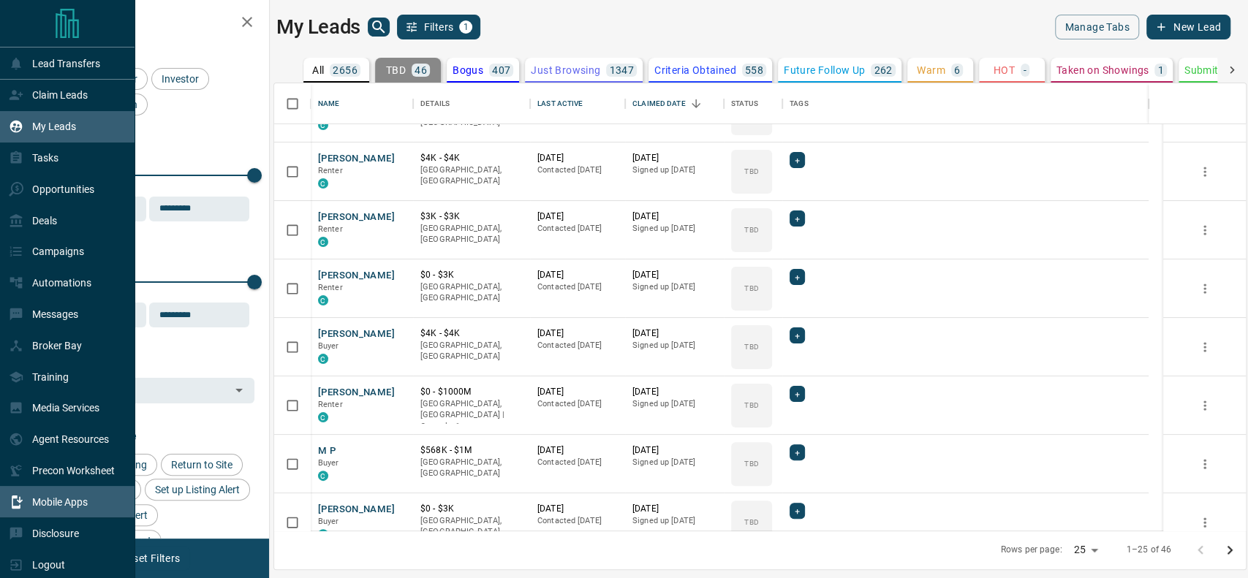
scroll to position [0, 0]
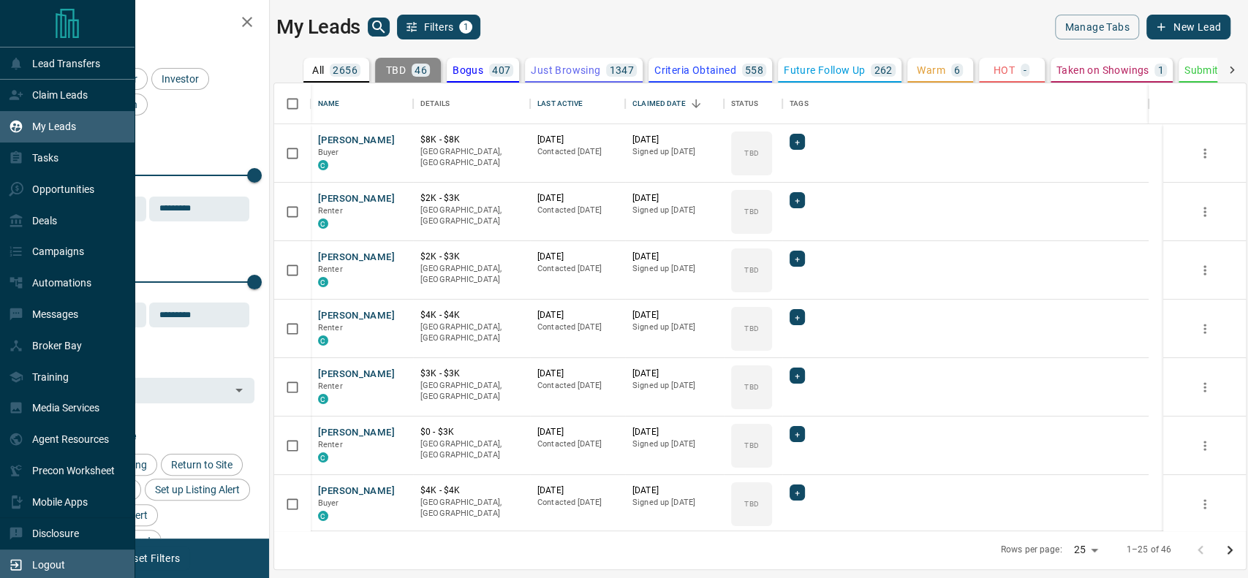
click at [29, 568] on div "Logout" at bounding box center [37, 565] width 56 height 24
